Goal: Information Seeking & Learning: Learn about a topic

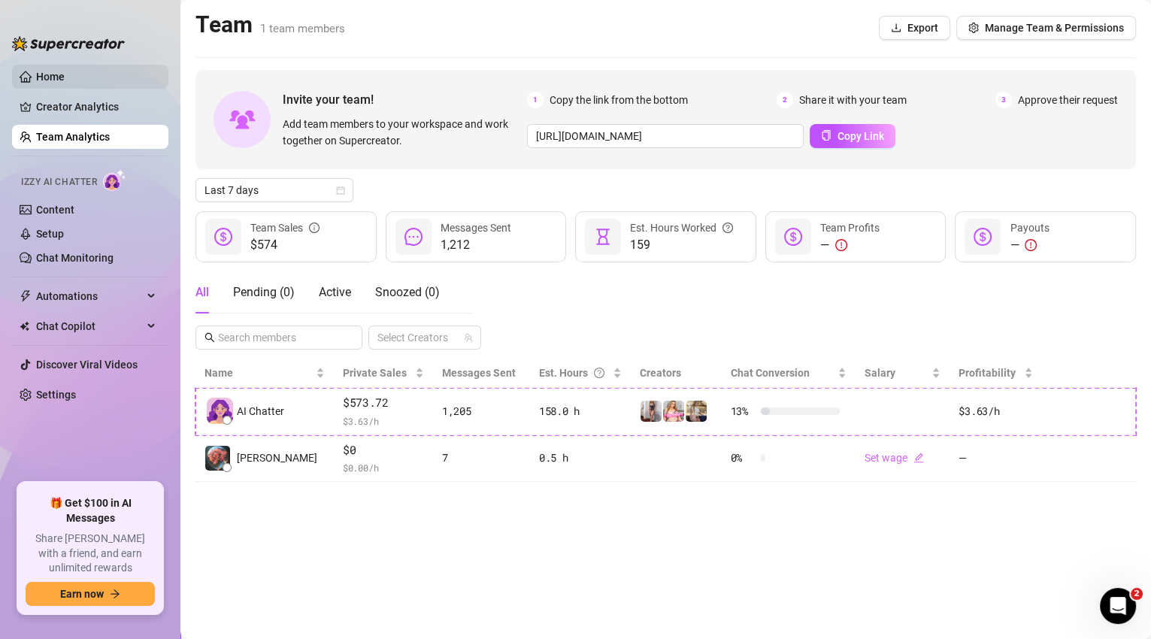
click at [36, 83] on link "Home" at bounding box center [50, 77] width 29 height 12
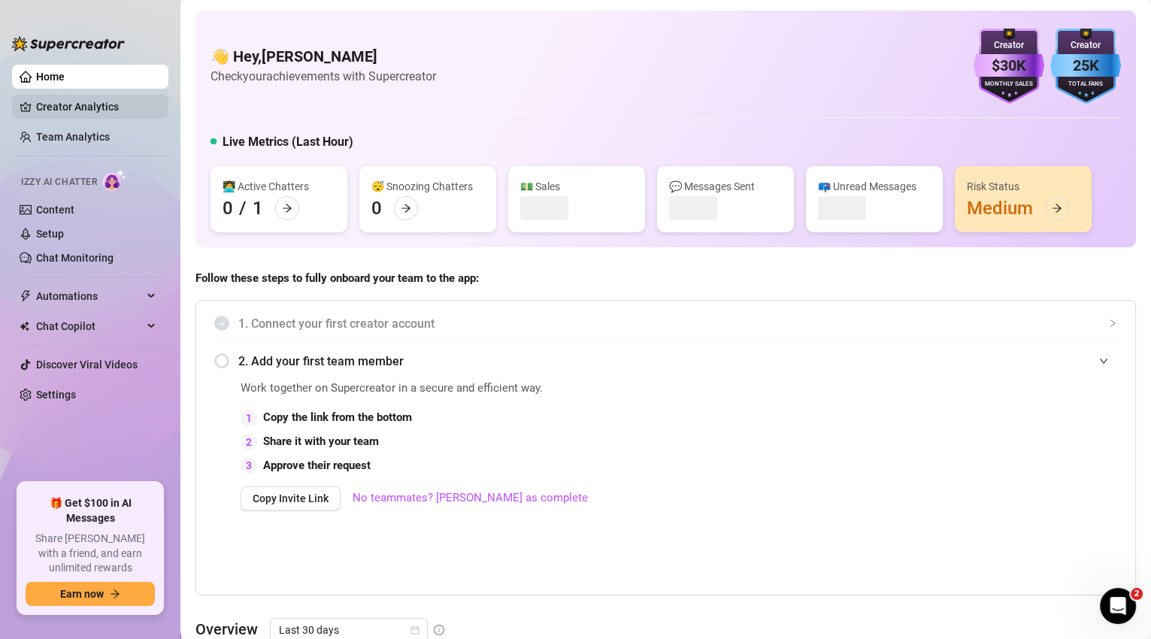
click at [67, 106] on link "Creator Analytics" at bounding box center [96, 107] width 120 height 24
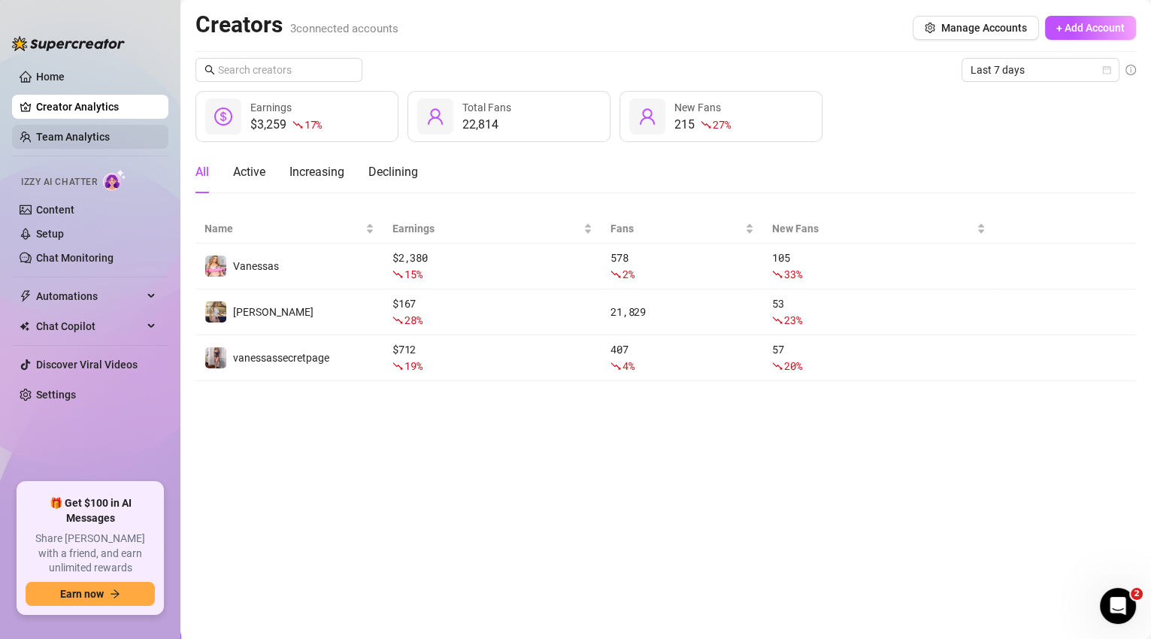
click at [82, 132] on link "Team Analytics" at bounding box center [73, 137] width 74 height 12
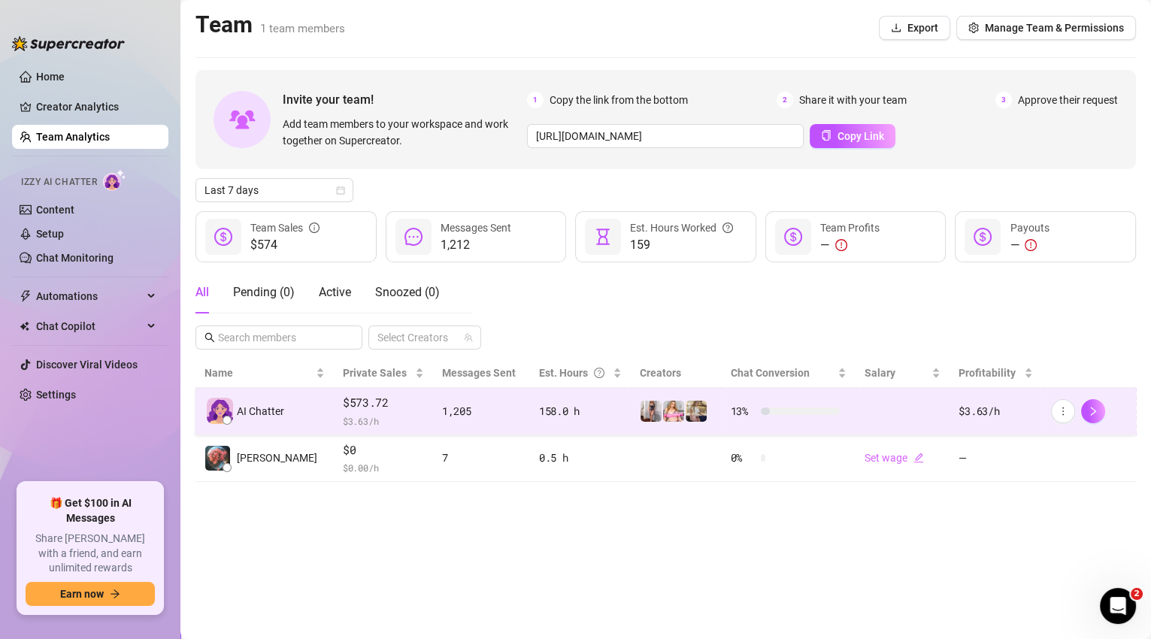
click at [508, 422] on td "1,205" at bounding box center [481, 411] width 97 height 47
